Goal: Task Accomplishment & Management: Manage account settings

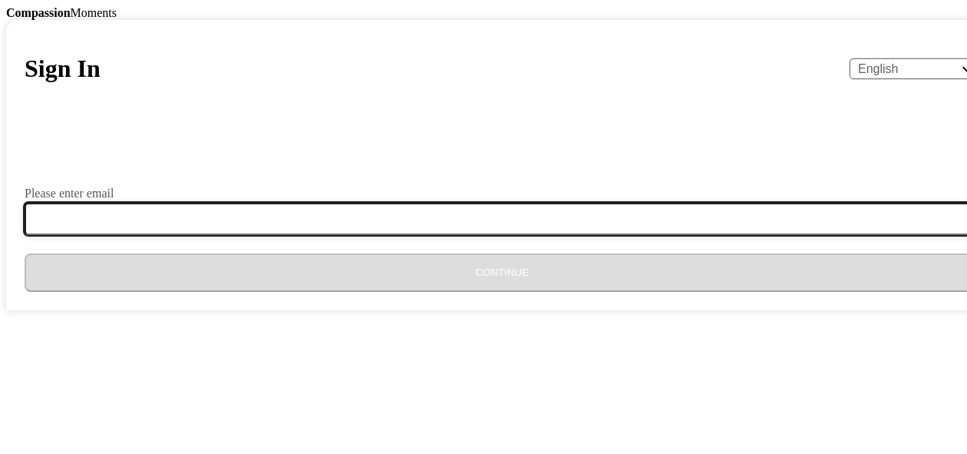
click at [490, 235] on input "Please enter email" at bounding box center [512, 219] width 974 height 32
type input "[EMAIL_ADDRESS][DOMAIN_NAME]"
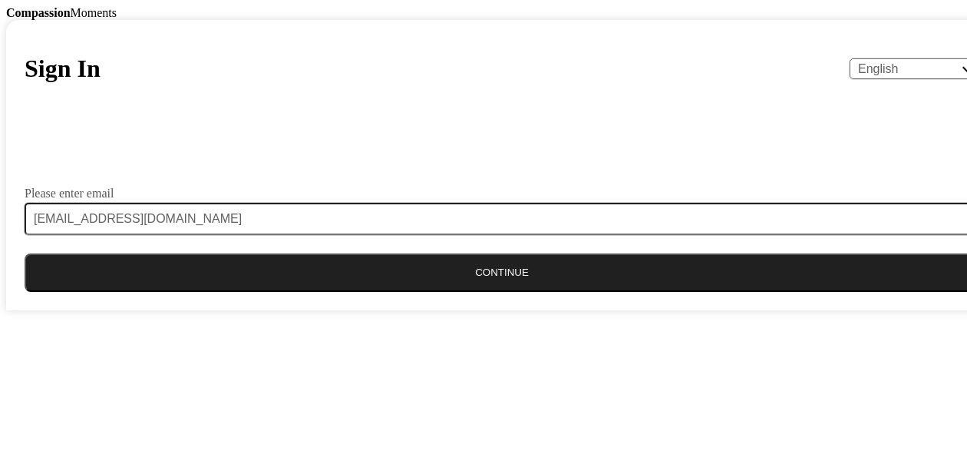
click at [469, 292] on form "Please enter email [EMAIL_ADDRESS][DOMAIN_NAME] Continue" at bounding box center [502, 211] width 955 height 161
click at [483, 292] on button "Continue" at bounding box center [502, 272] width 955 height 38
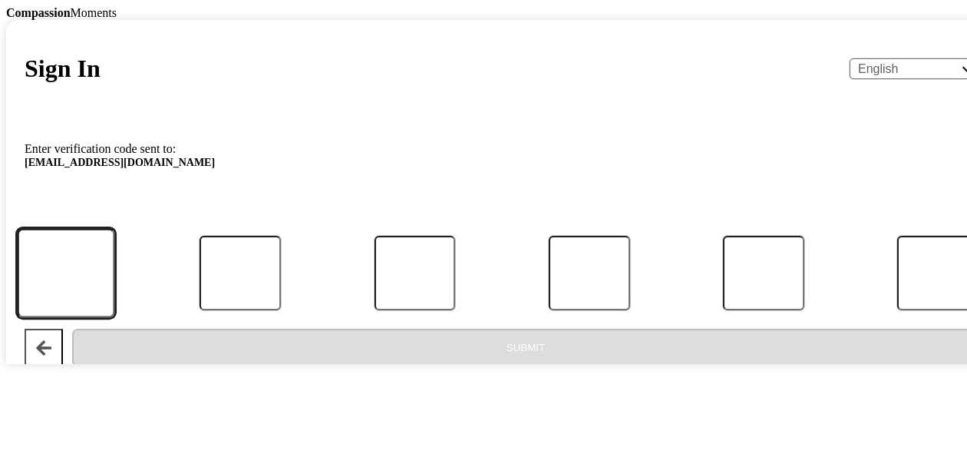
click at [114, 317] on input "Code" at bounding box center [66, 272] width 98 height 89
type input "8"
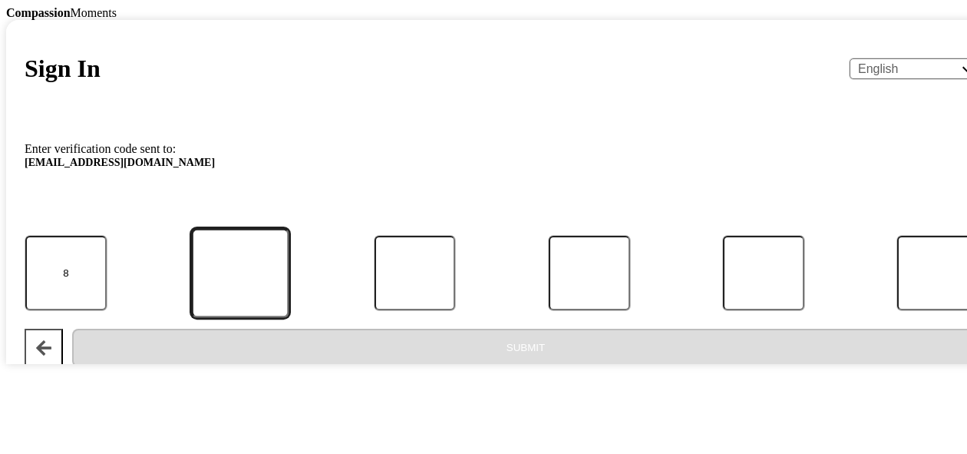
type input "0"
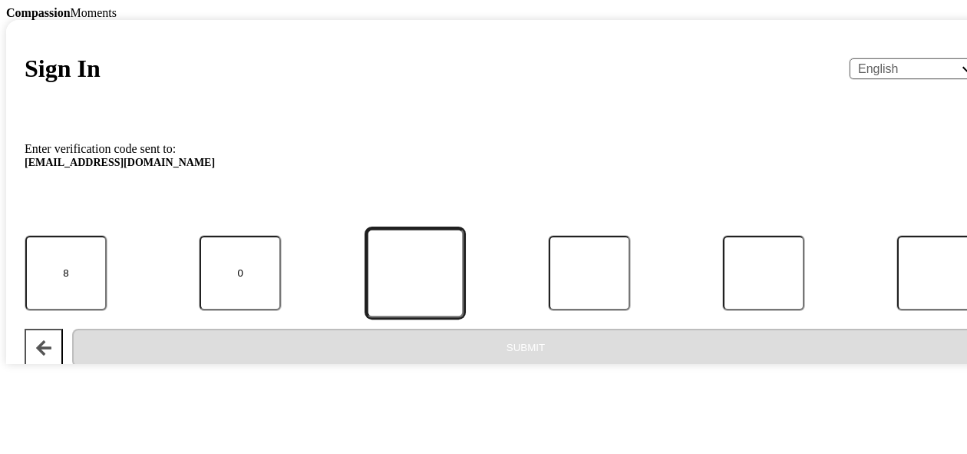
type input "0"
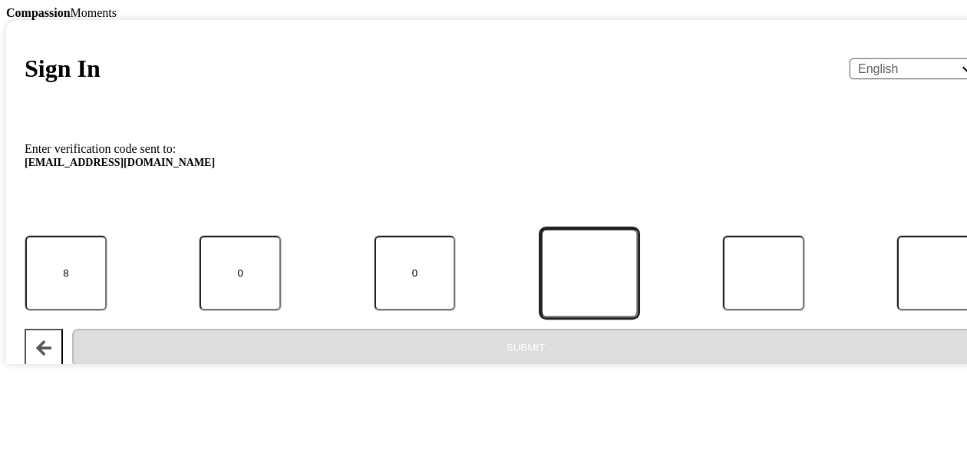
type input "1"
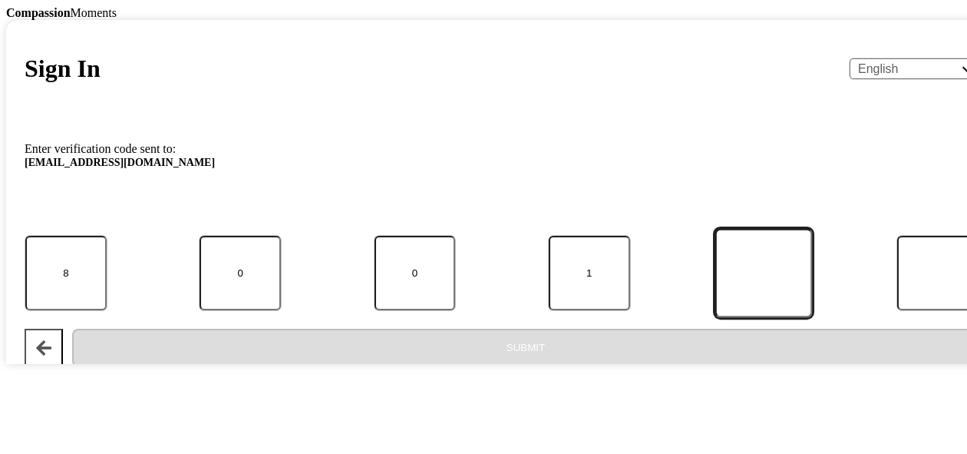
type input "6"
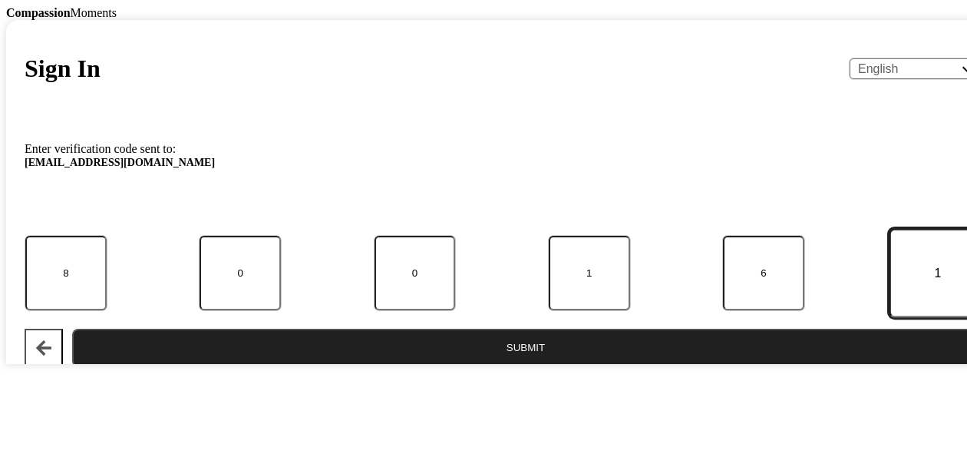
type input "1"
click at [546, 367] on button "Submit" at bounding box center [525, 348] width 907 height 38
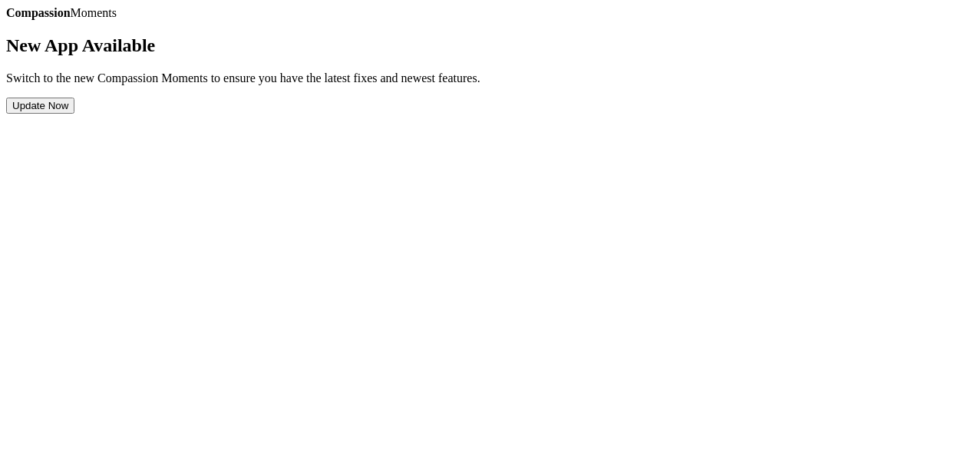
click at [74, 114] on button "Update Now" at bounding box center [40, 106] width 68 height 16
